Goal: Information Seeking & Learning: Learn about a topic

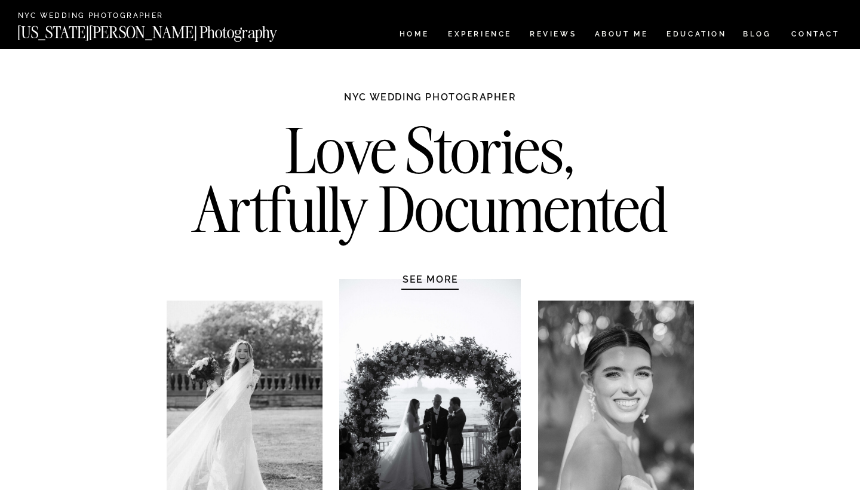
click at [526, 198] on h2 "Love Stories, Artfully Documented" at bounding box center [430, 183] width 501 height 125
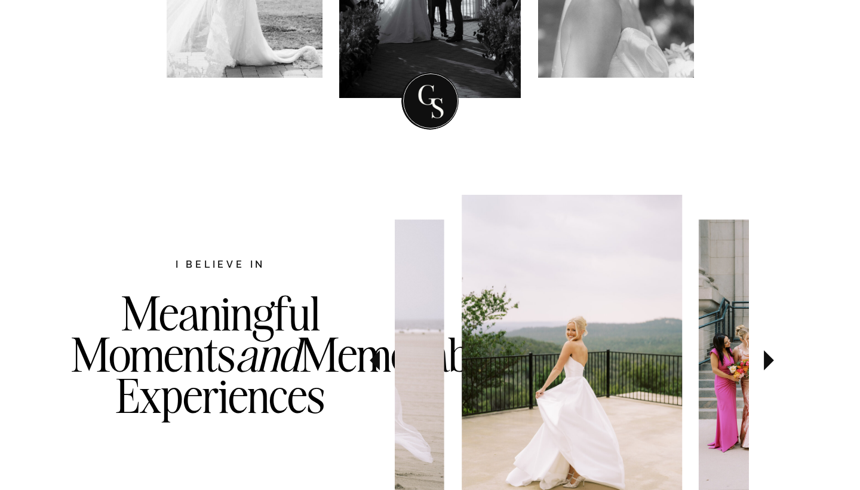
scroll to position [586, 0]
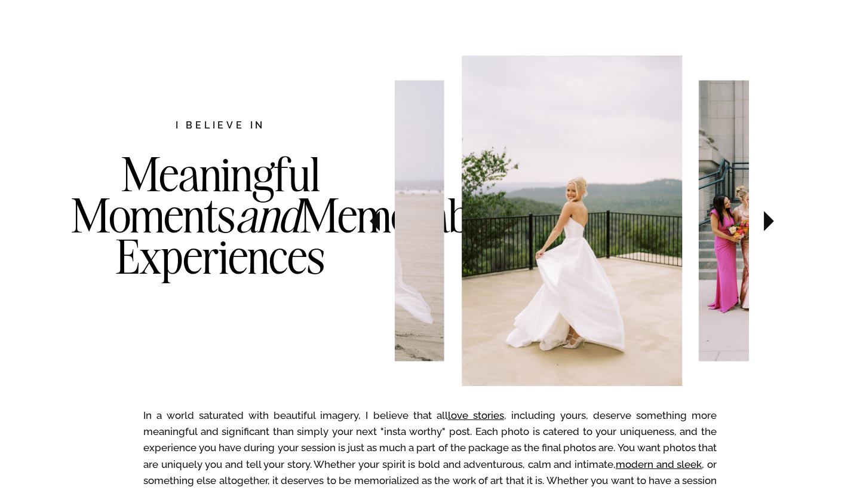
click at [766, 222] on icon at bounding box center [769, 221] width 10 height 20
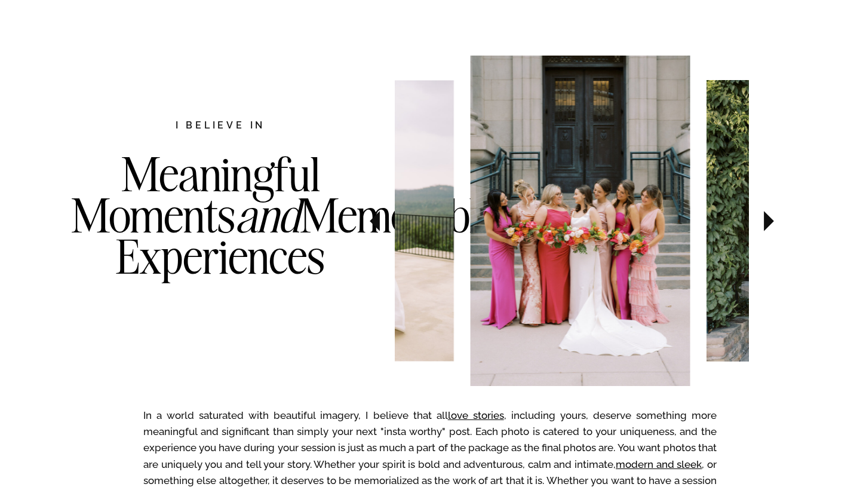
click at [766, 222] on icon at bounding box center [769, 221] width 10 height 20
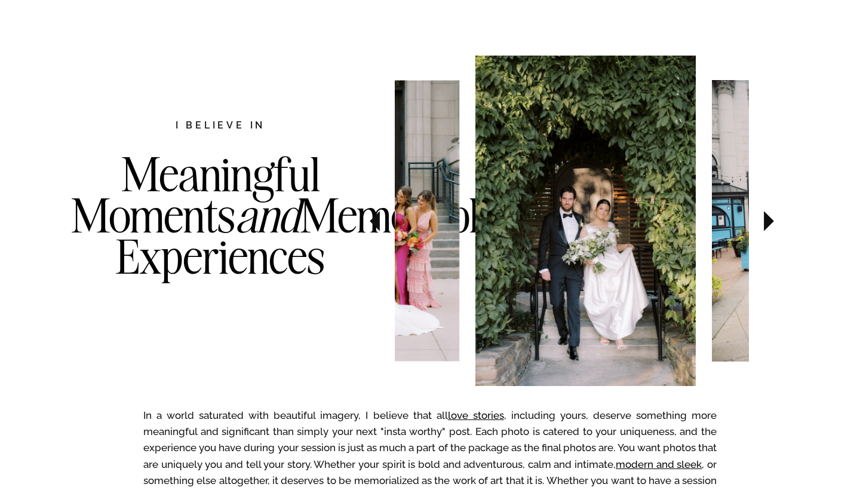
click at [766, 222] on icon at bounding box center [769, 221] width 10 height 20
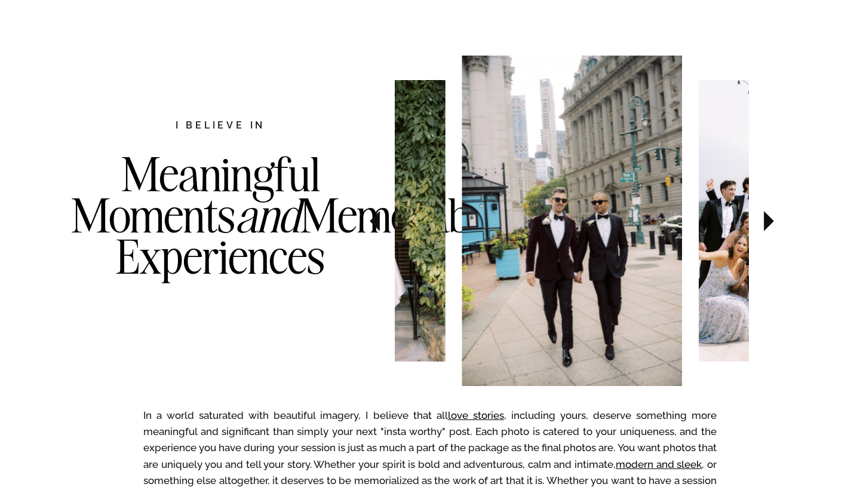
click at [766, 222] on icon at bounding box center [769, 221] width 10 height 20
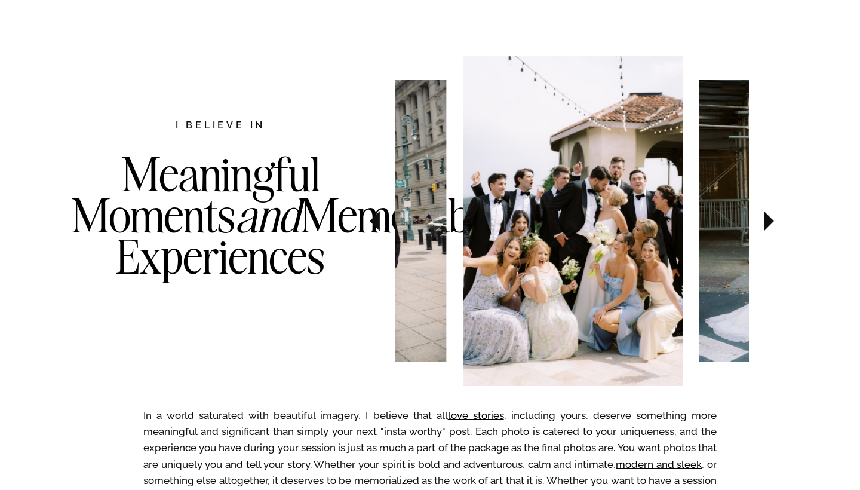
click at [766, 222] on icon at bounding box center [769, 221] width 10 height 20
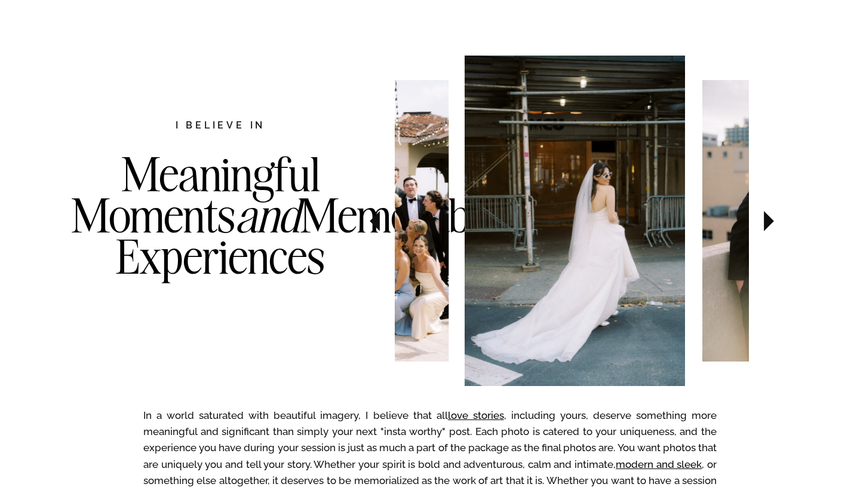
click at [766, 222] on icon at bounding box center [769, 221] width 10 height 20
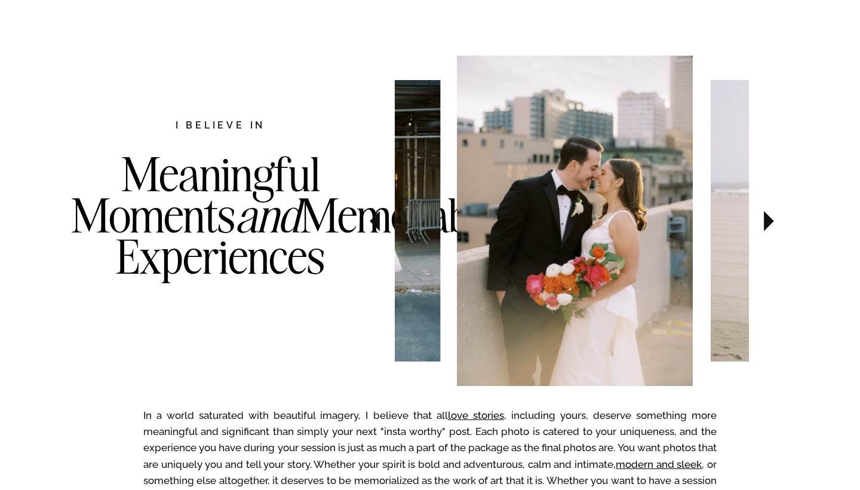
click at [766, 222] on icon at bounding box center [769, 221] width 10 height 20
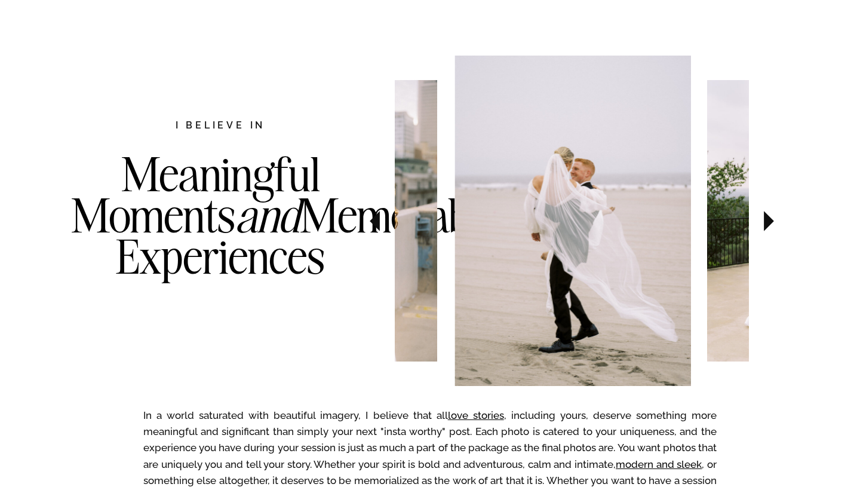
click at [766, 222] on icon at bounding box center [769, 221] width 10 height 20
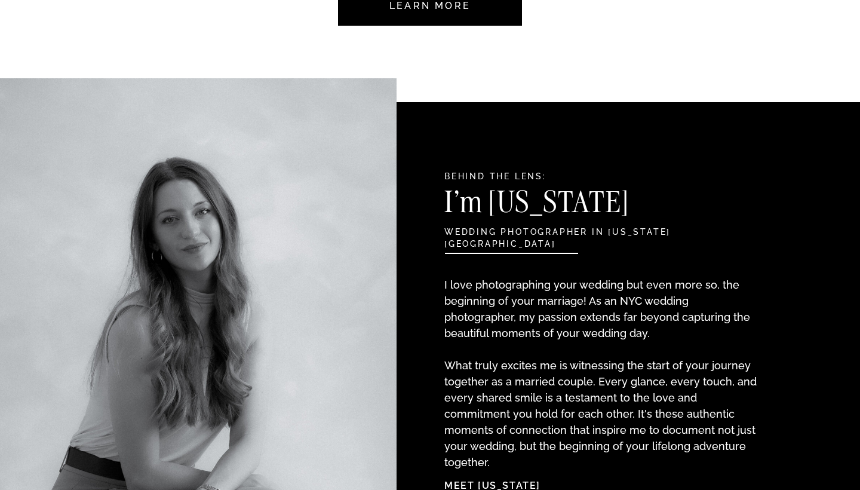
scroll to position [1184, 0]
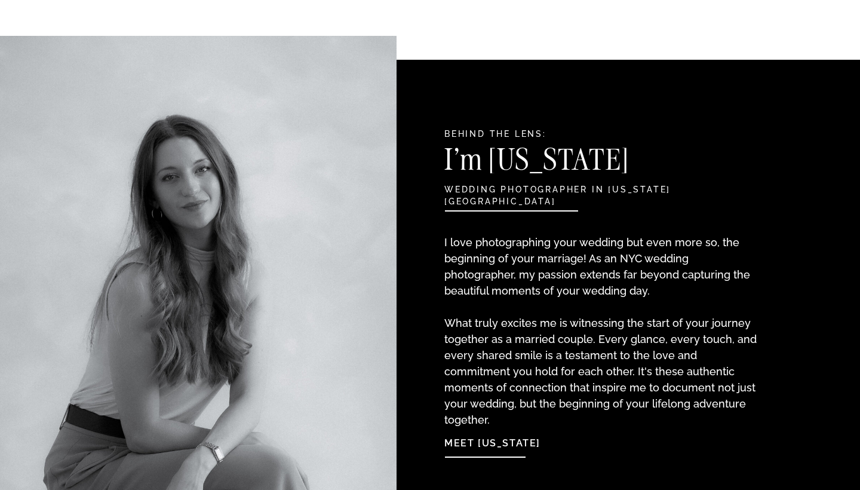
click at [544, 321] on p "I love photographing your wedding but even more so, the beginning of your marri…" at bounding box center [602, 319] width 316 height 170
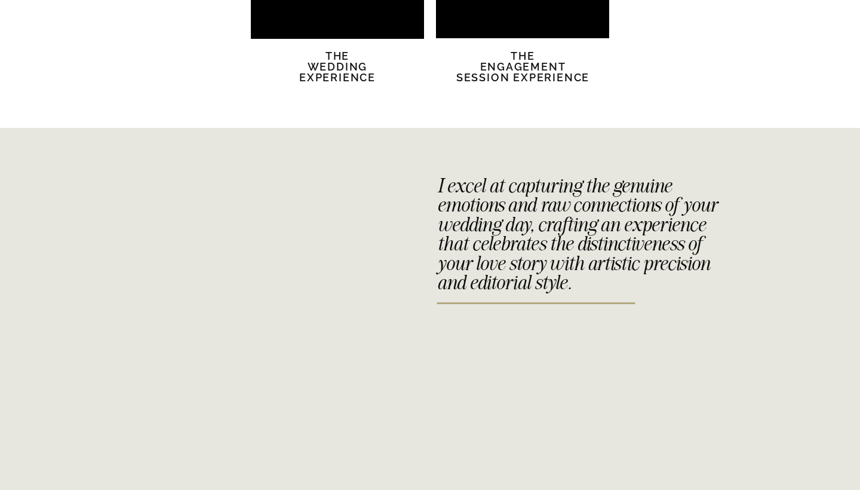
scroll to position [2507, 0]
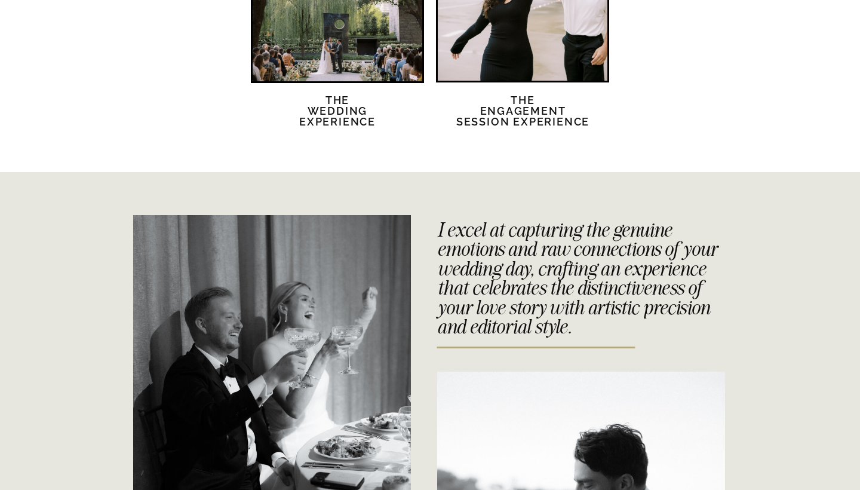
click at [342, 108] on h2 "The Wedding Experience" at bounding box center [337, 118] width 103 height 47
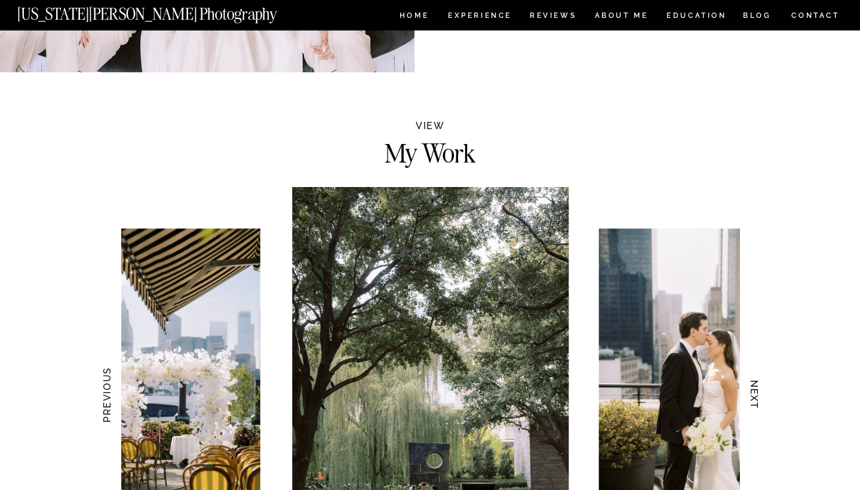
scroll to position [1174, 0]
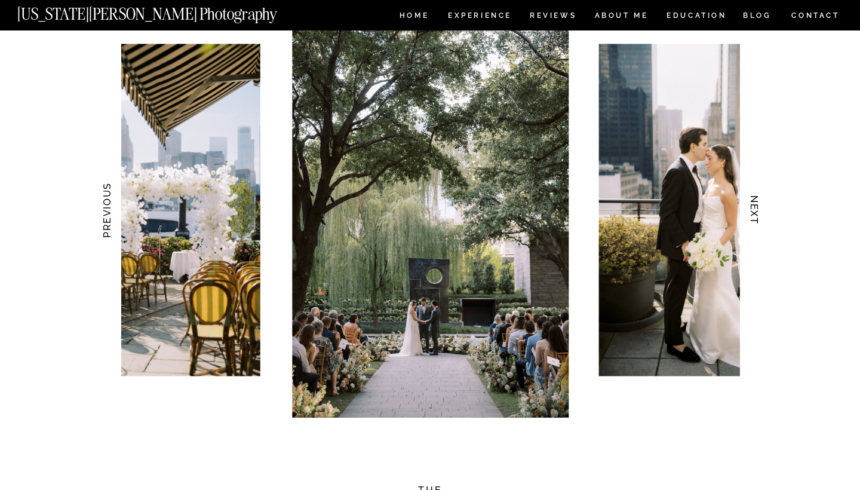
click at [752, 220] on h3 "NEXT" at bounding box center [754, 210] width 13 height 75
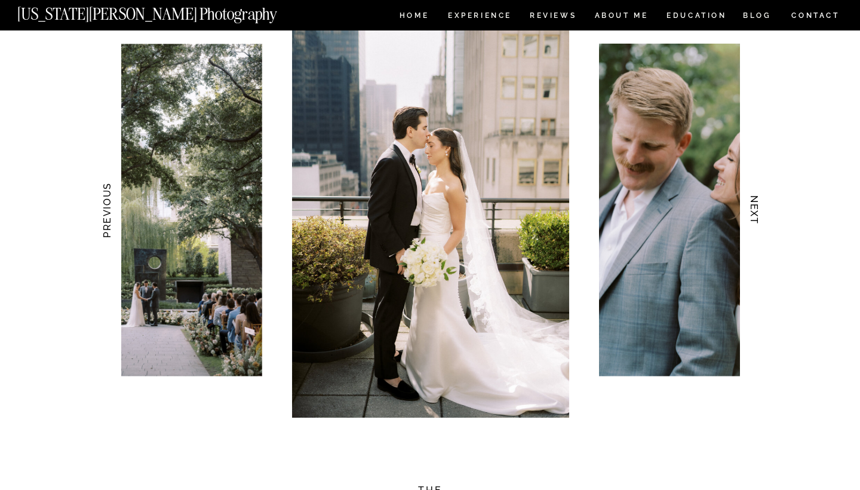
click at [752, 220] on h3 "NEXT" at bounding box center [754, 210] width 13 height 75
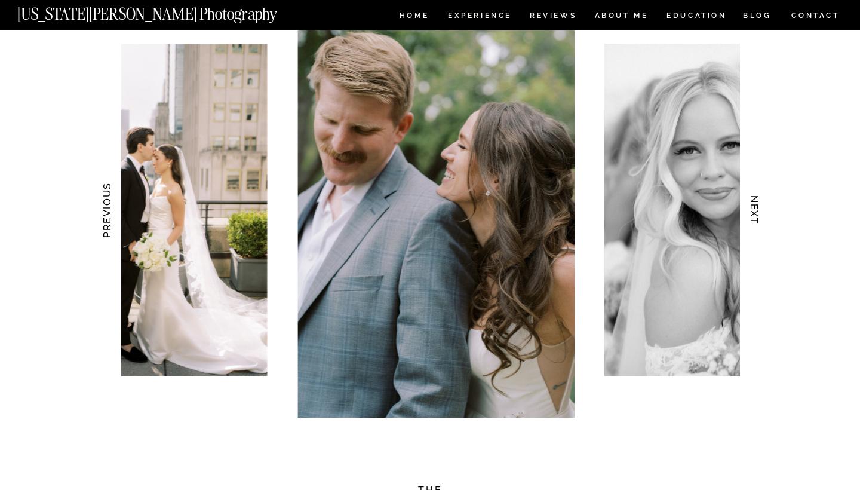
click at [752, 220] on h3 "NEXT" at bounding box center [754, 210] width 13 height 75
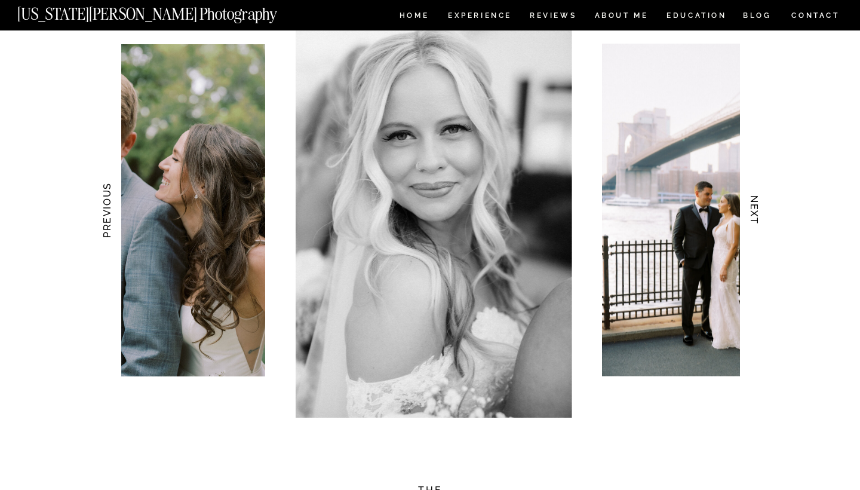
click at [752, 220] on h3 "NEXT" at bounding box center [754, 210] width 13 height 75
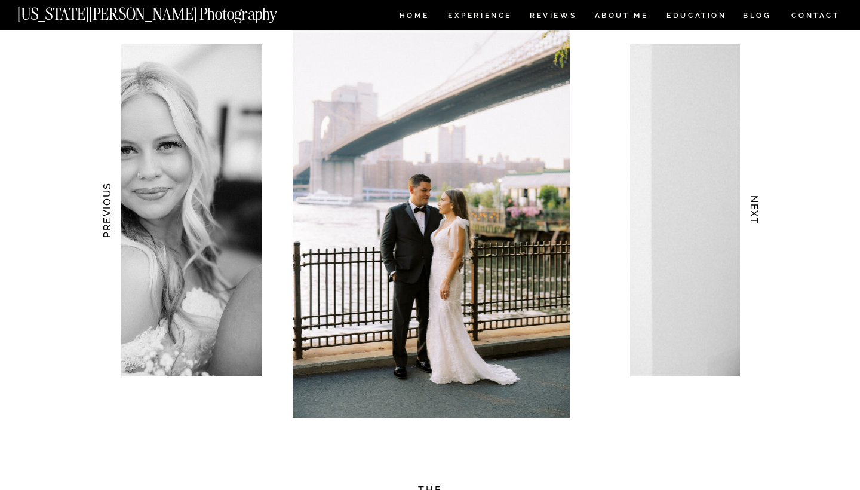
click at [752, 220] on h3 "NEXT" at bounding box center [754, 210] width 13 height 75
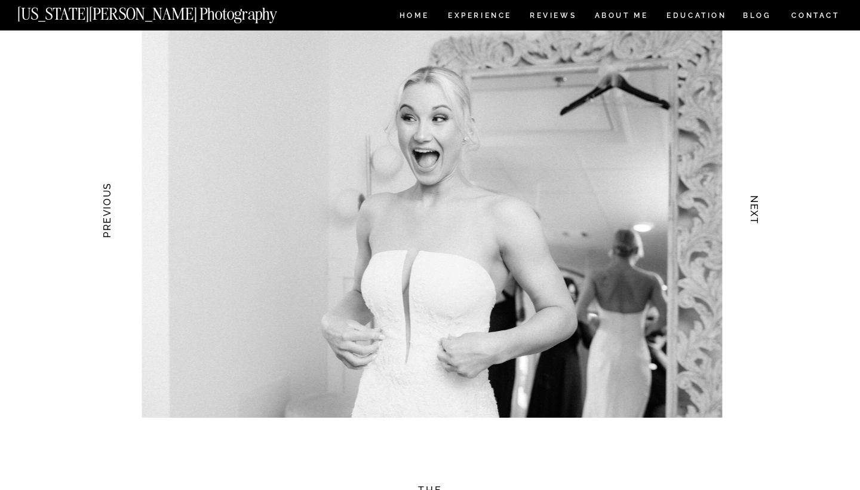
click at [752, 220] on h3 "NEXT" at bounding box center [754, 210] width 13 height 75
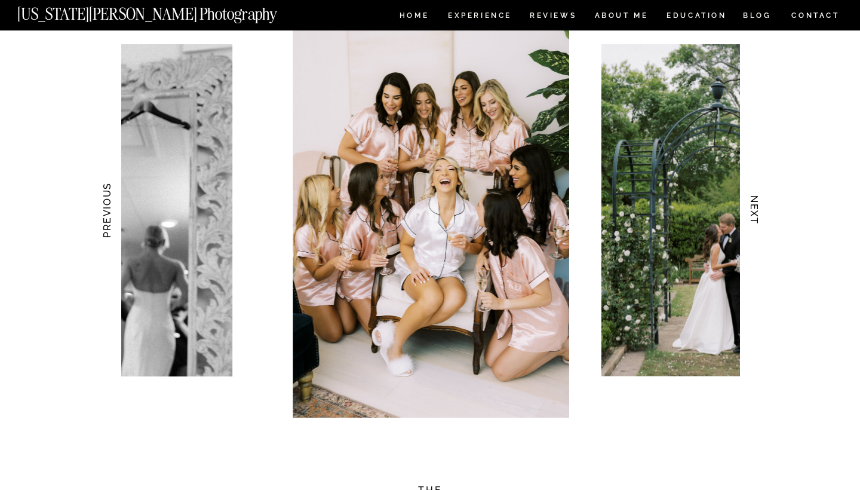
click at [752, 220] on h3 "NEXT" at bounding box center [754, 210] width 13 height 75
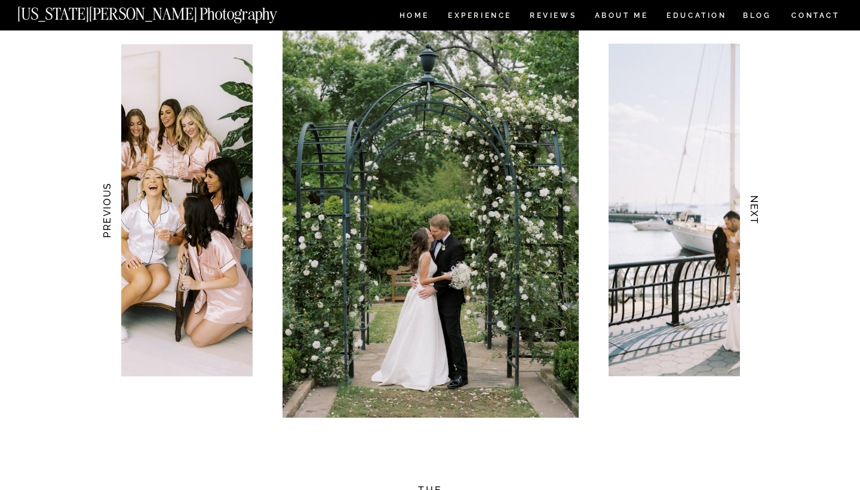
click at [752, 220] on h3 "NEXT" at bounding box center [754, 210] width 13 height 75
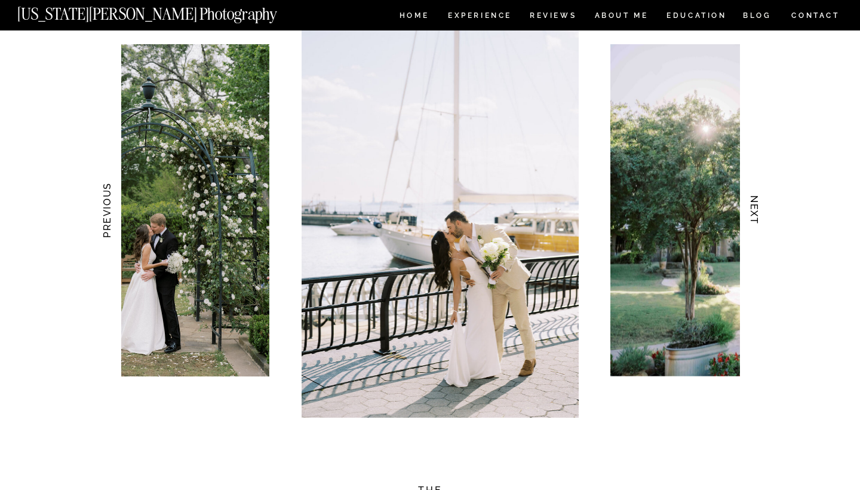
click at [752, 220] on h3 "NEXT" at bounding box center [754, 210] width 13 height 75
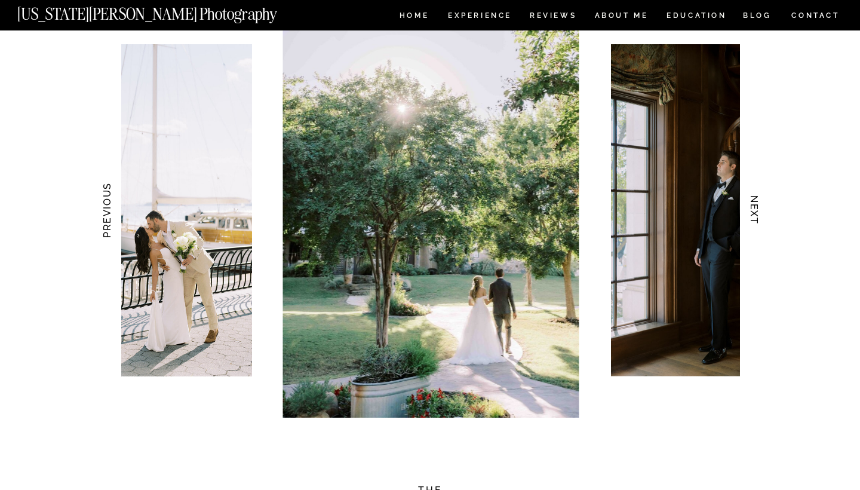
click at [752, 220] on h3 "NEXT" at bounding box center [754, 210] width 13 height 75
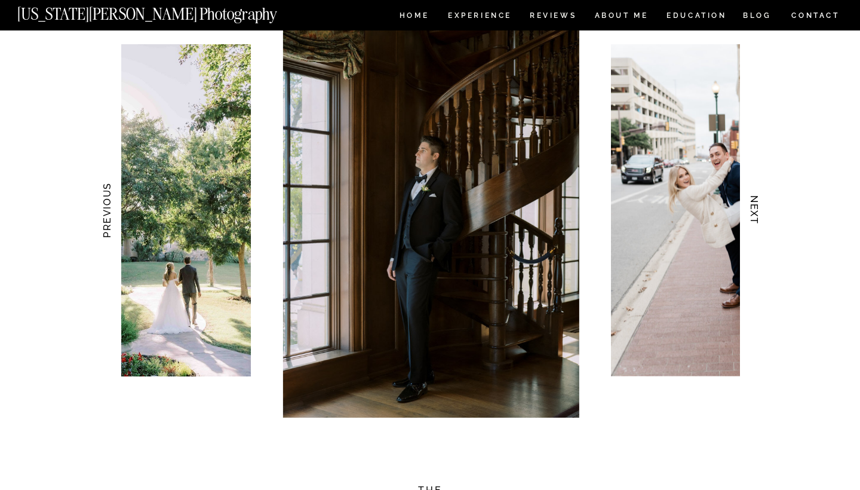
click at [752, 220] on h3 "NEXT" at bounding box center [754, 210] width 13 height 75
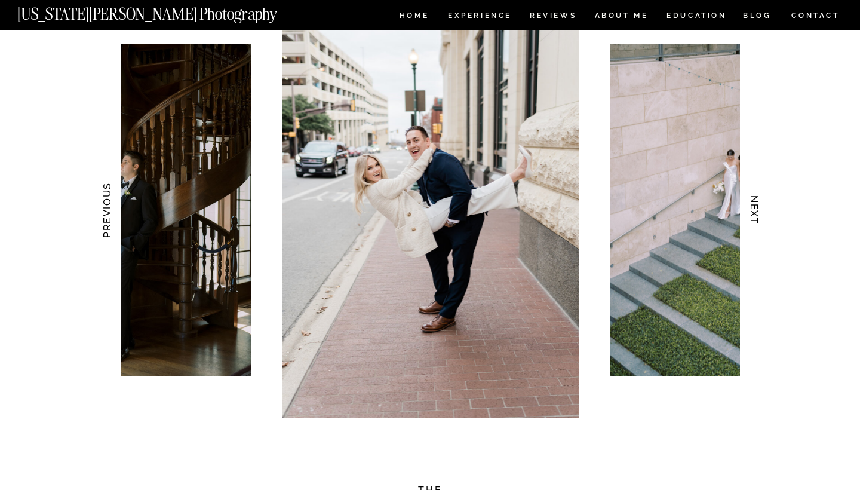
click at [752, 220] on h3 "NEXT" at bounding box center [754, 210] width 13 height 75
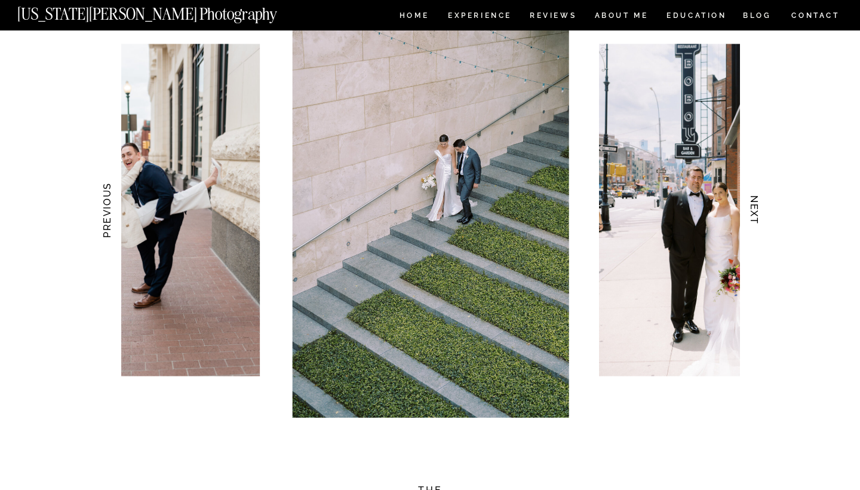
click at [752, 220] on h3 "NEXT" at bounding box center [754, 210] width 13 height 75
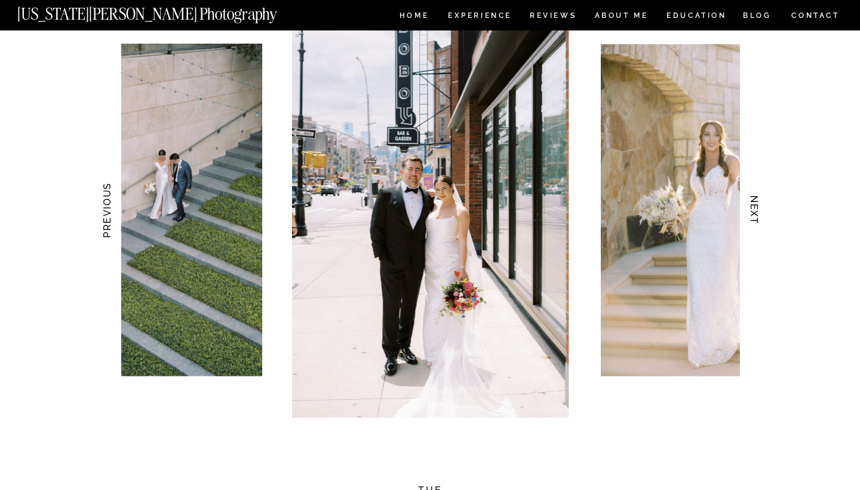
click at [752, 220] on h3 "NEXT" at bounding box center [754, 210] width 13 height 75
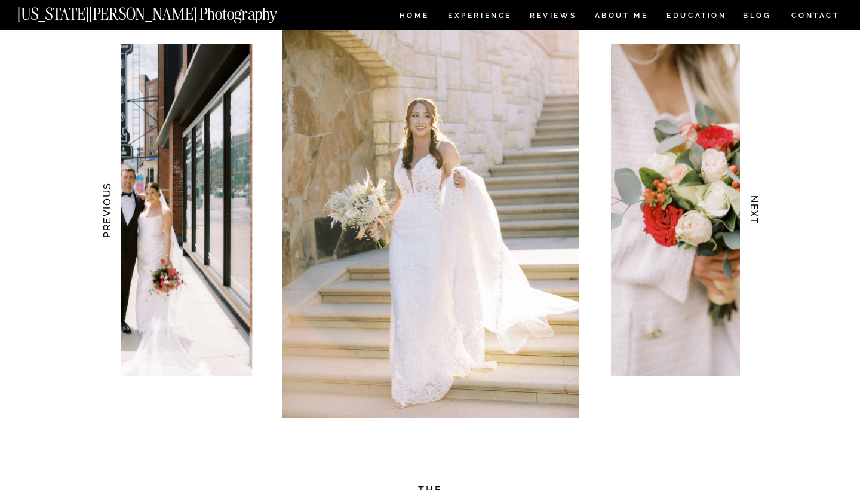
click at [752, 220] on h3 "NEXT" at bounding box center [754, 210] width 13 height 75
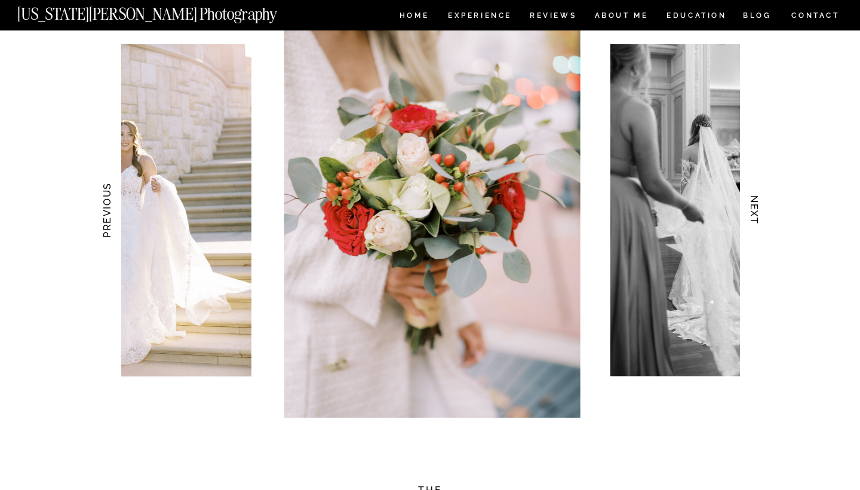
click at [752, 220] on h3 "NEXT" at bounding box center [754, 210] width 13 height 75
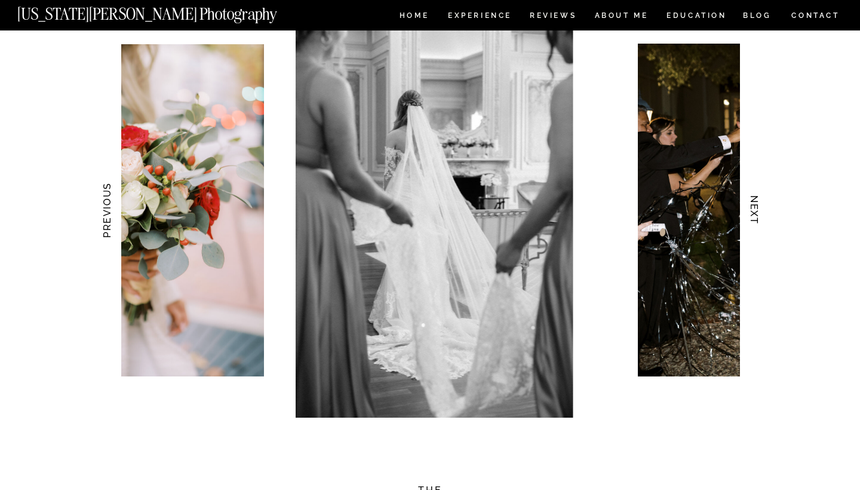
click at [752, 220] on h3 "NEXT" at bounding box center [754, 210] width 13 height 75
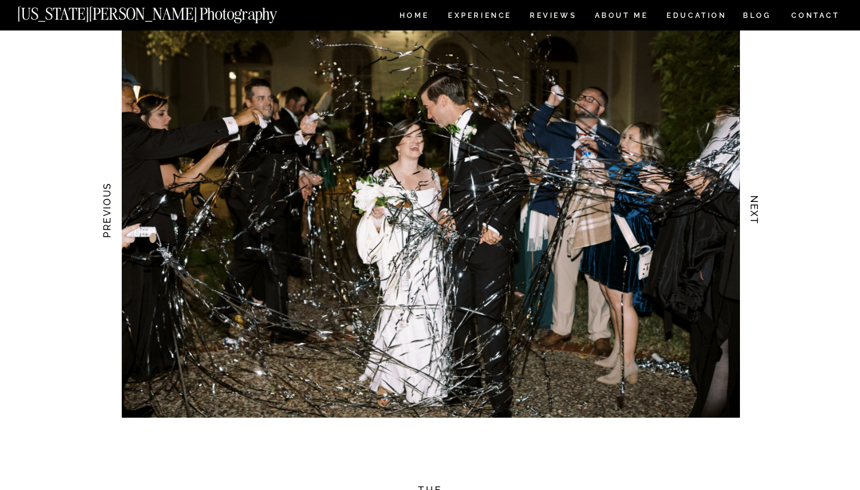
click at [752, 220] on h3 "NEXT" at bounding box center [754, 210] width 13 height 75
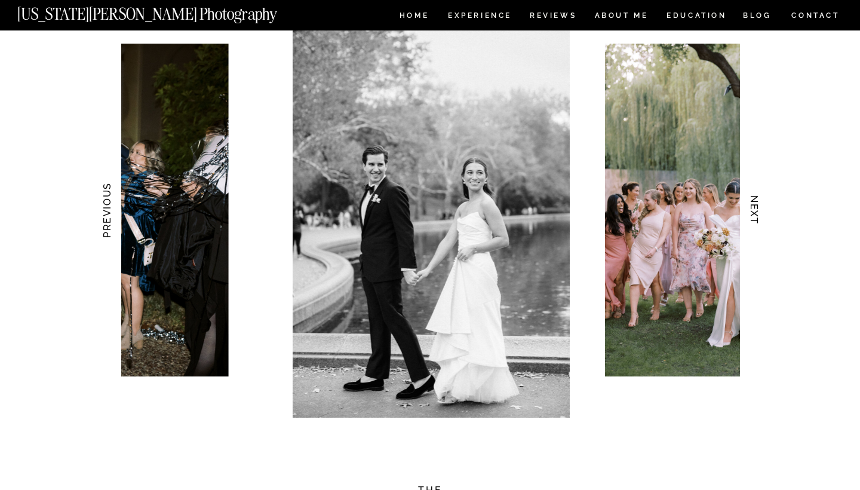
click at [752, 220] on h3 "NEXT" at bounding box center [754, 210] width 13 height 75
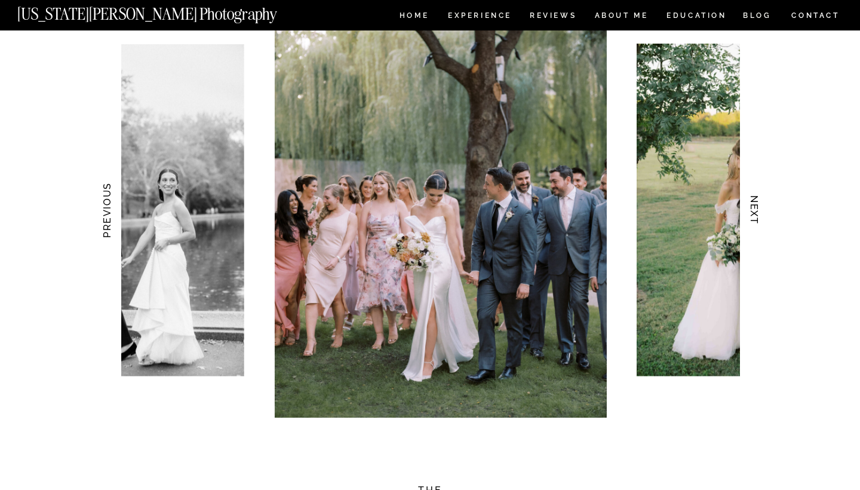
click at [752, 220] on h3 "NEXT" at bounding box center [754, 210] width 13 height 75
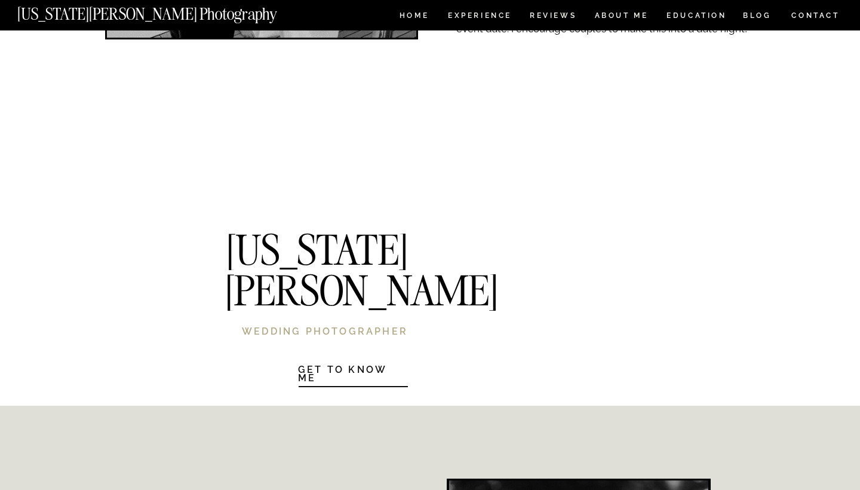
scroll to position [2699, 0]
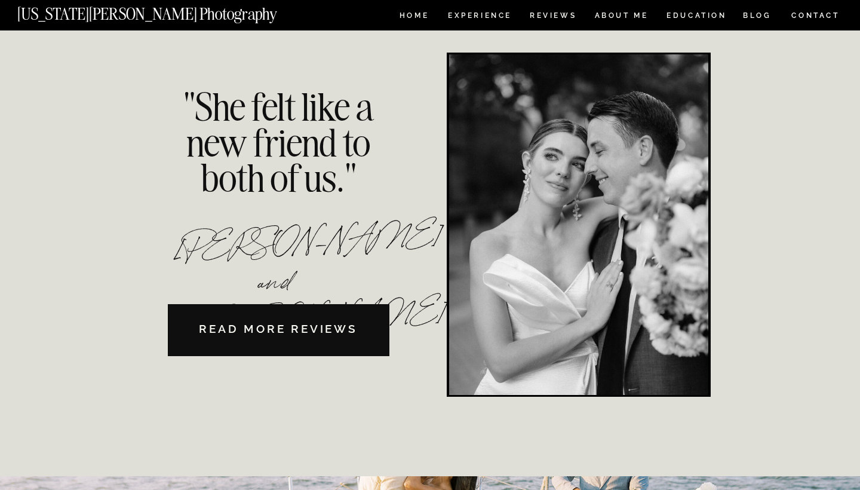
click at [317, 176] on div ""She felt like a new friend to both of us."" at bounding box center [278, 135] width 201 height 93
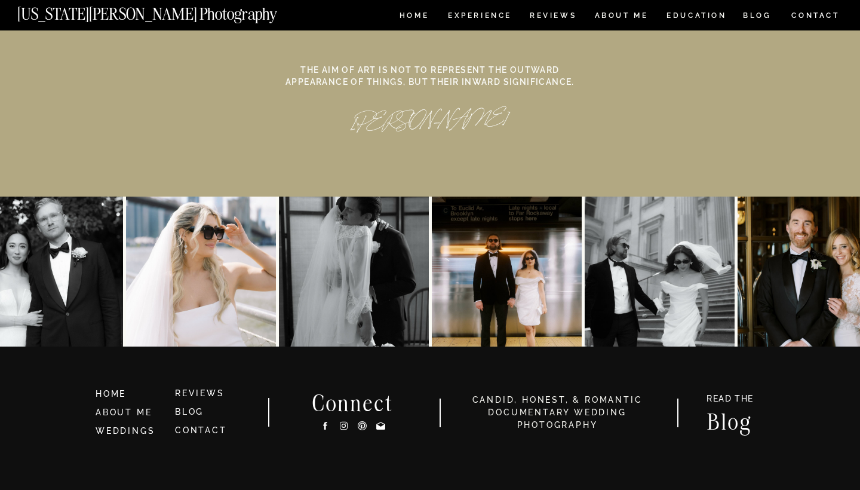
scroll to position [5494, 0]
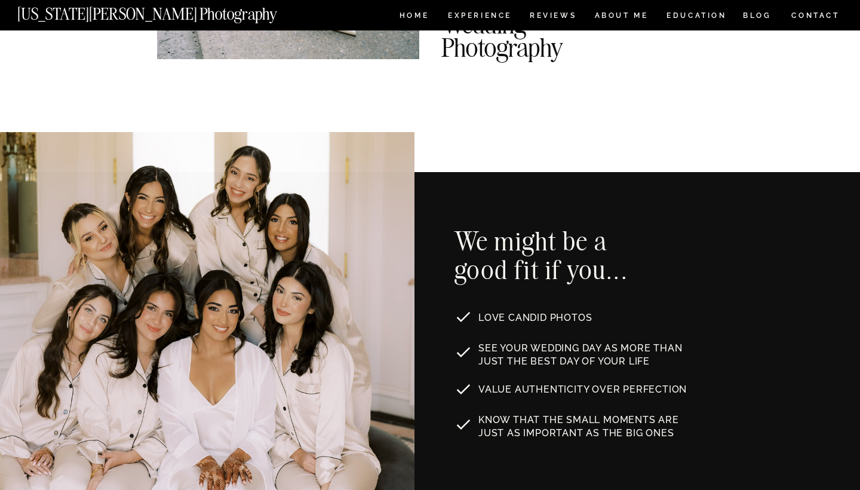
scroll to position [517, 0]
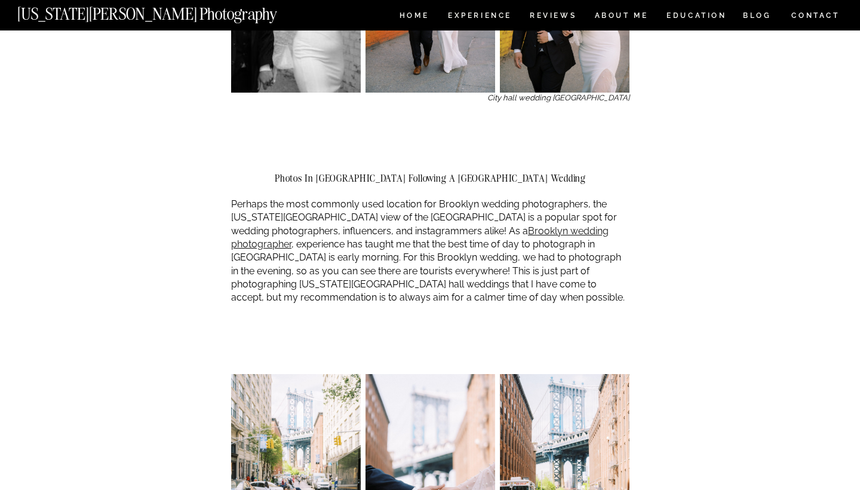
scroll to position [1076, 0]
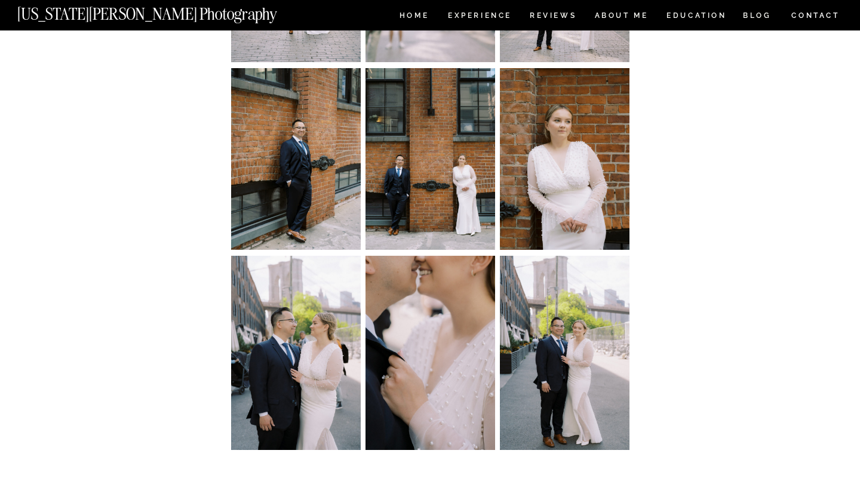
scroll to position [1541, 0]
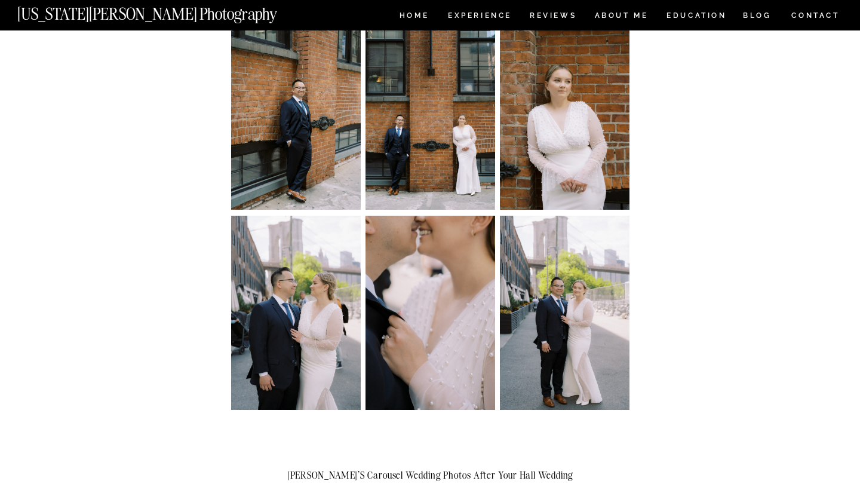
scroll to position [1269, 0]
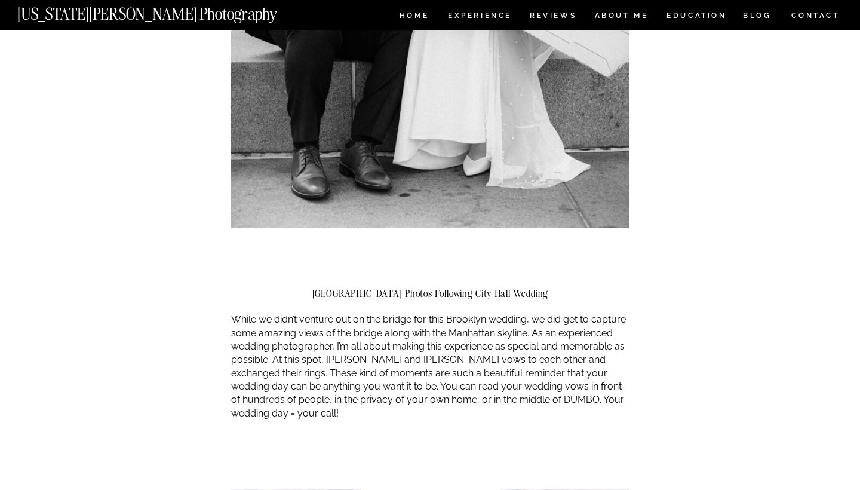
scroll to position [3623, 0]
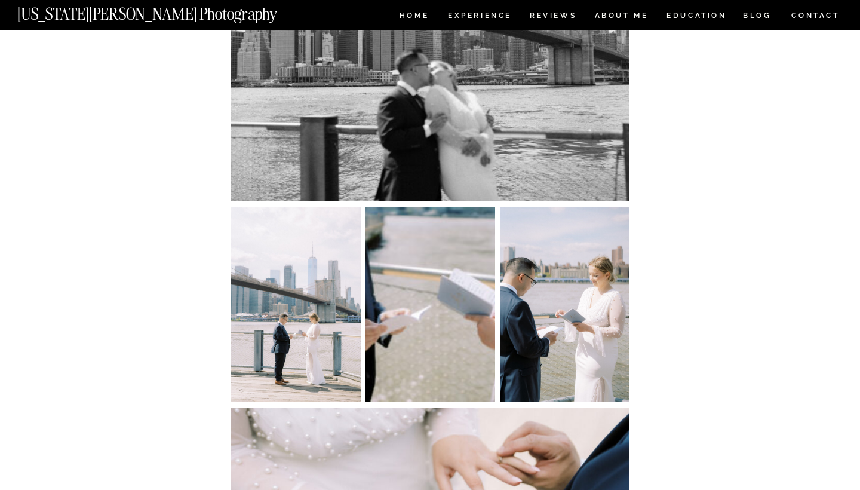
scroll to position [4291, 0]
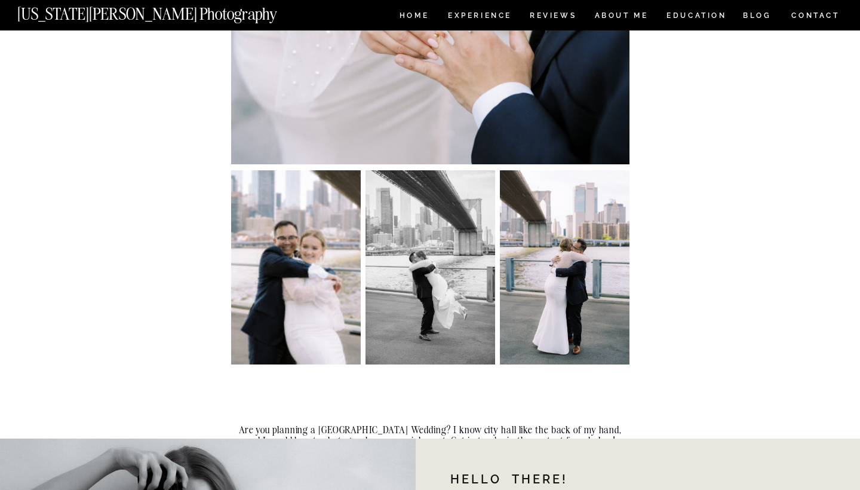
scroll to position [4786, 0]
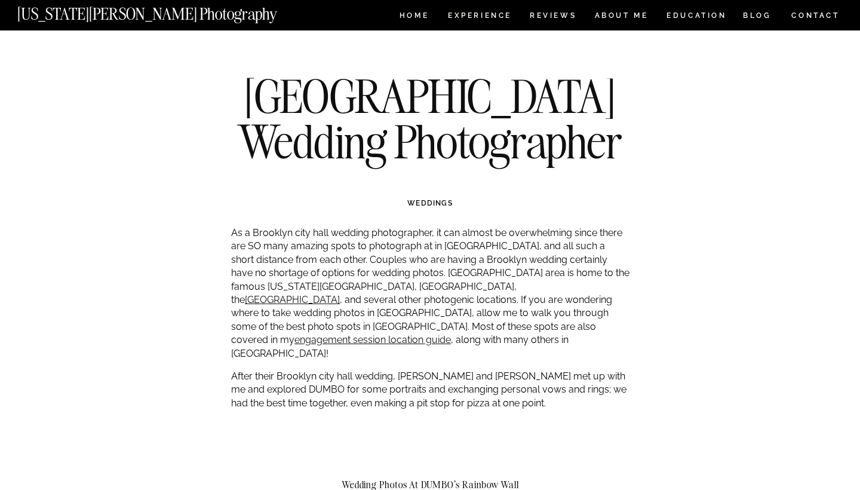
scroll to position [0, 0]
click at [622, 290] on p "As a Brooklyn city hall wedding photographer, it can almost be overwhelming sin…" at bounding box center [430, 293] width 398 height 134
click at [594, 302] on p "As a Brooklyn city hall wedding photographer, it can almost be overwhelming sin…" at bounding box center [430, 293] width 398 height 134
click at [586, 280] on p "As a Brooklyn city hall wedding photographer, it can almost be overwhelming sin…" at bounding box center [430, 293] width 398 height 134
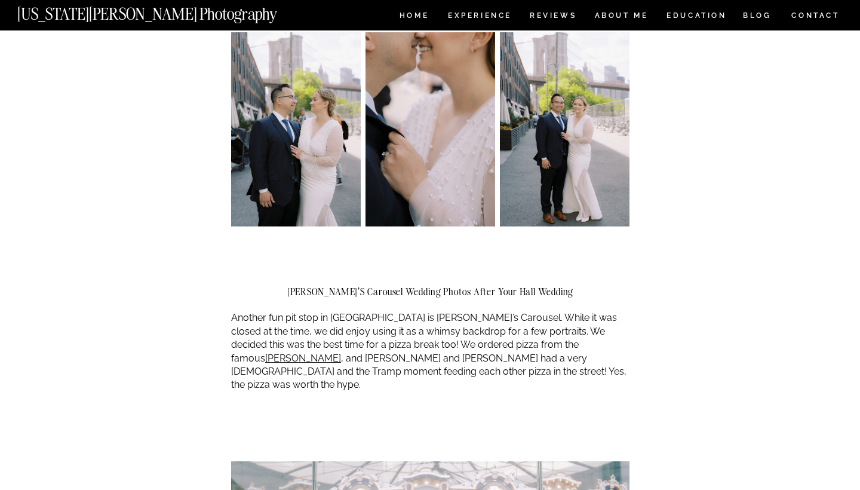
scroll to position [1688, 0]
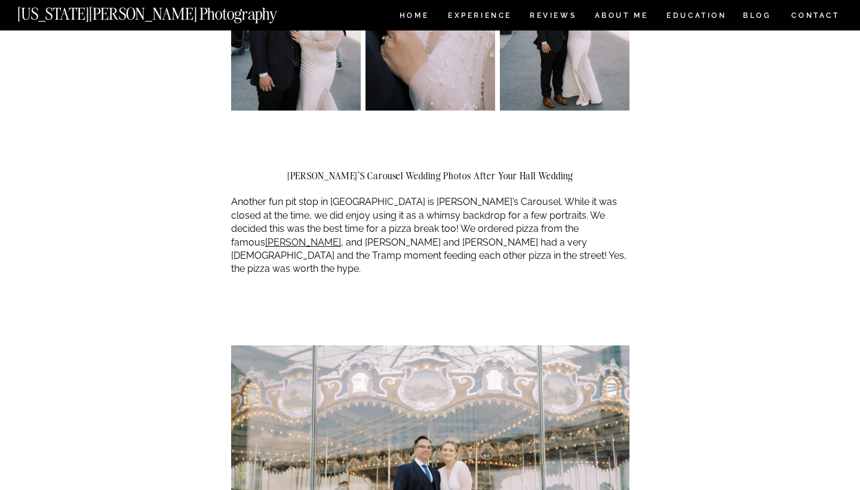
click at [572, 210] on p "Another fun pit stop in DUMBO is Jane’s Carousel. While it was closed at the ti…" at bounding box center [430, 235] width 398 height 80
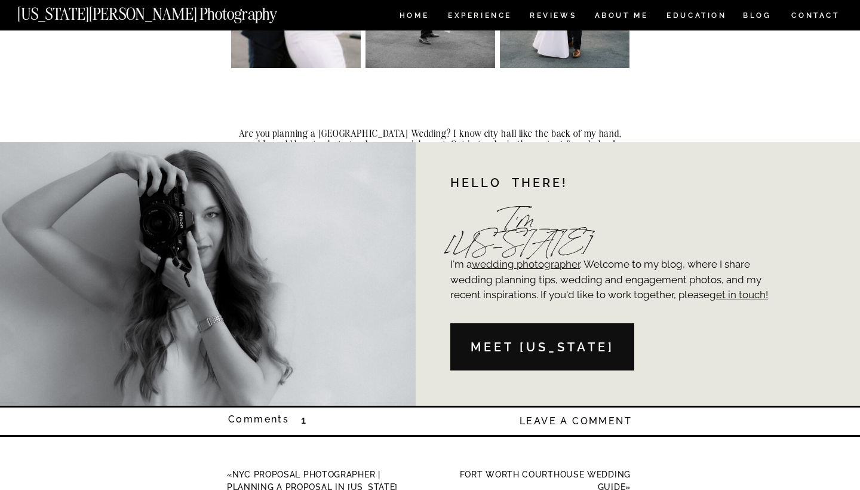
scroll to position [4958, 0]
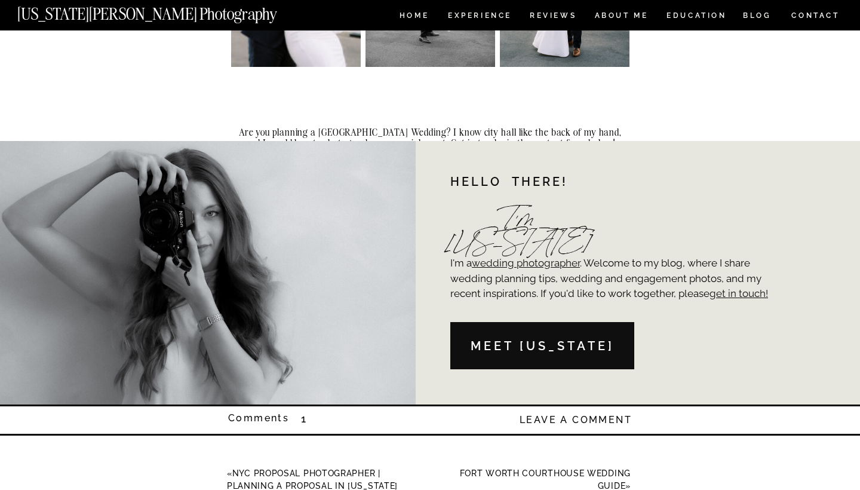
click at [488, 276] on p "I'm a wedding photographer . Welcome to my blog, where I share wedding planning…" at bounding box center [613, 289] width 326 height 66
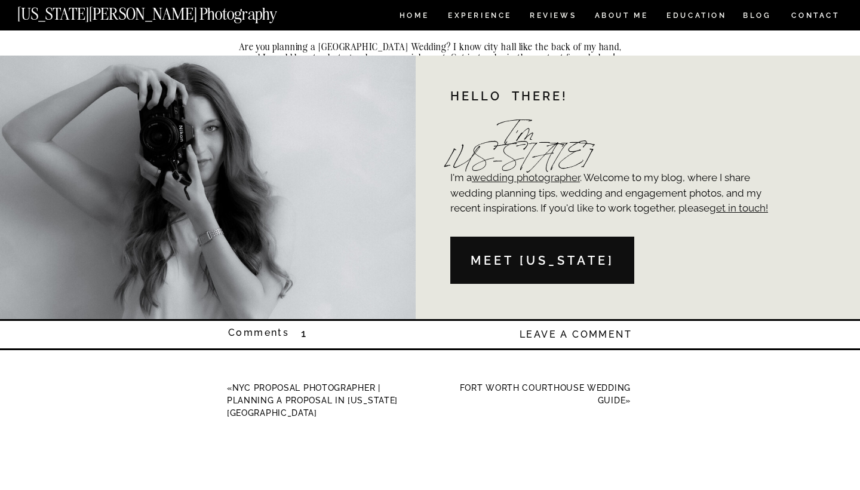
scroll to position [5150, 0]
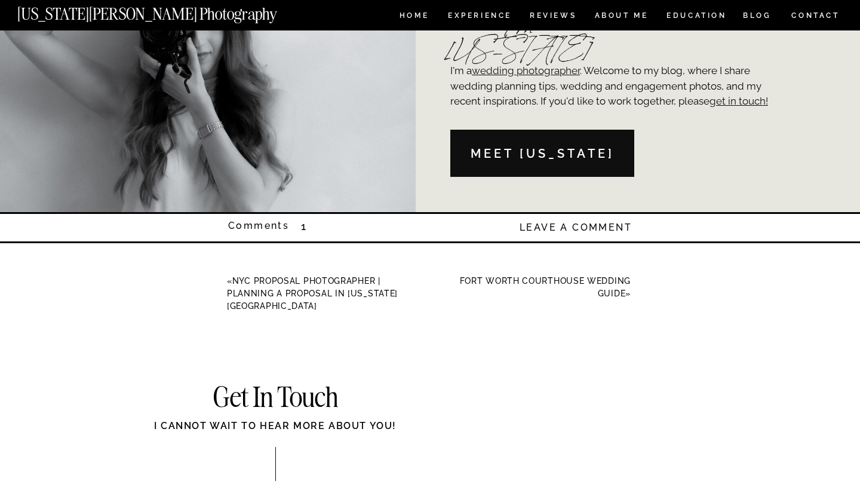
click at [542, 138] on div at bounding box center [542, 153] width 184 height 47
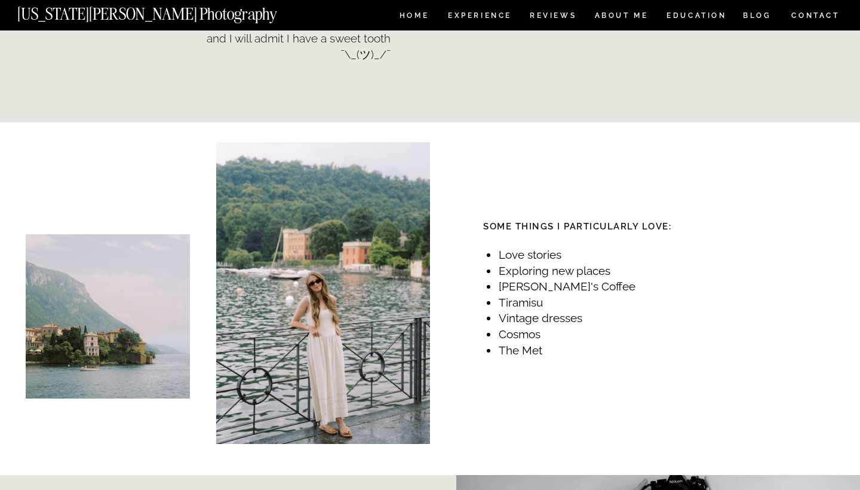
scroll to position [1368, 0]
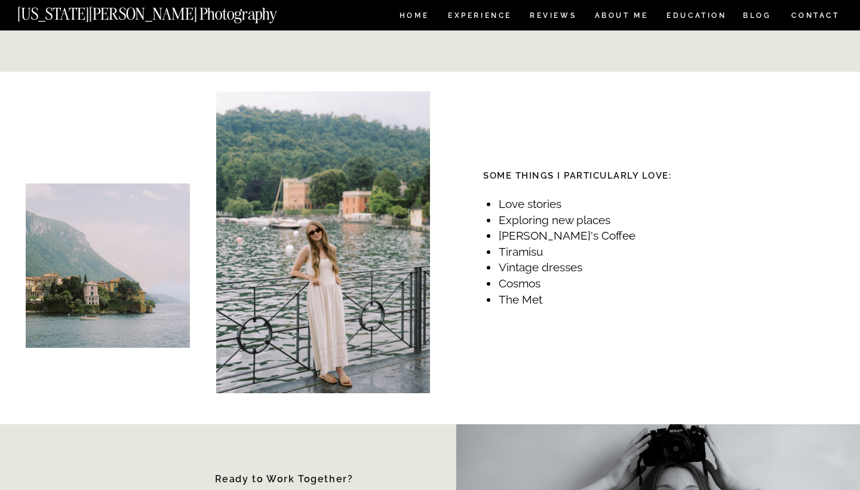
click at [498, 293] on li "The Met" at bounding box center [569, 299] width 143 height 16
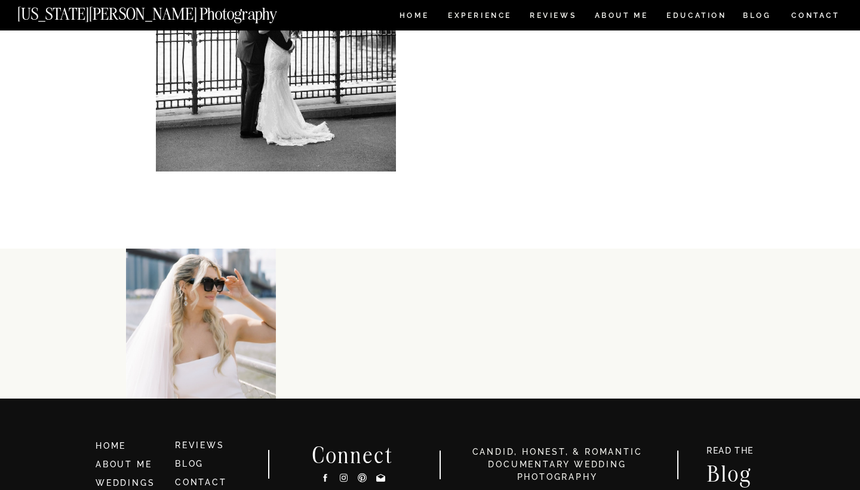
scroll to position [2528, 0]
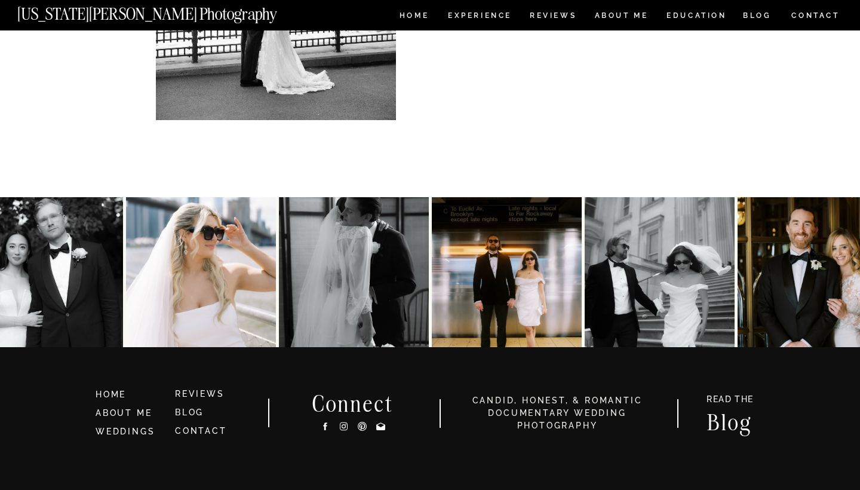
click at [345, 431] on icon at bounding box center [344, 426] width 10 height 13
